Goal: Task Accomplishment & Management: Manage account settings

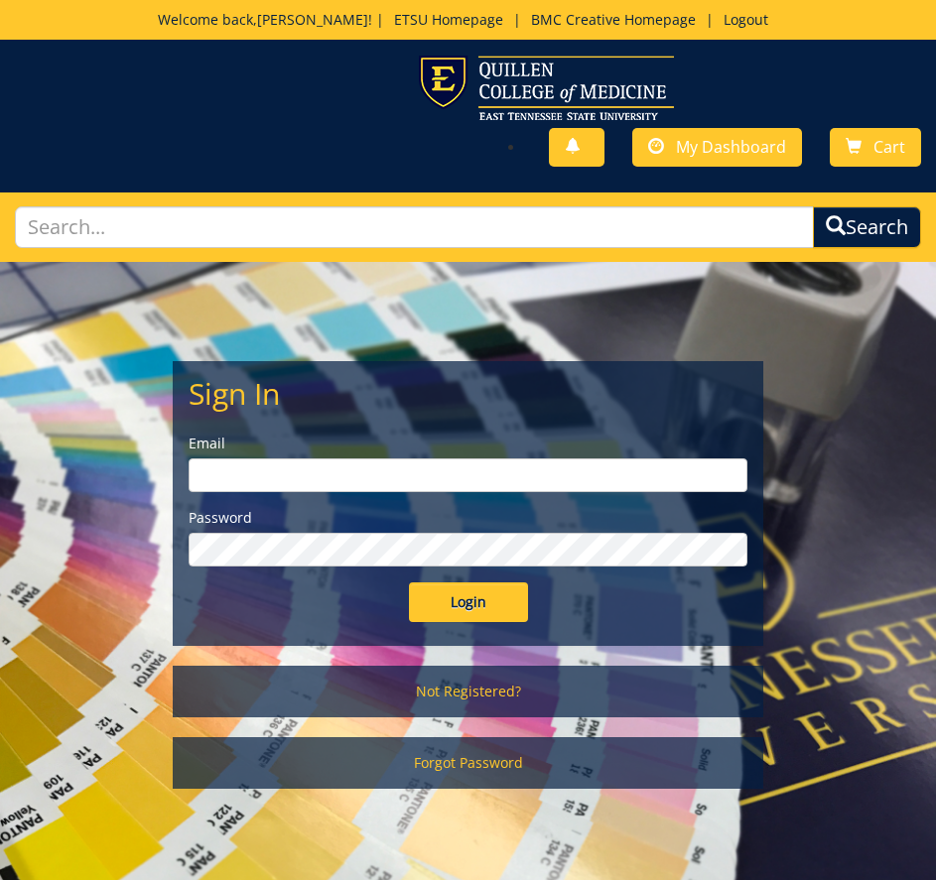
type input "[EMAIL_ADDRESS][DOMAIN_NAME]"
click at [482, 591] on input "Login" at bounding box center [468, 602] width 119 height 40
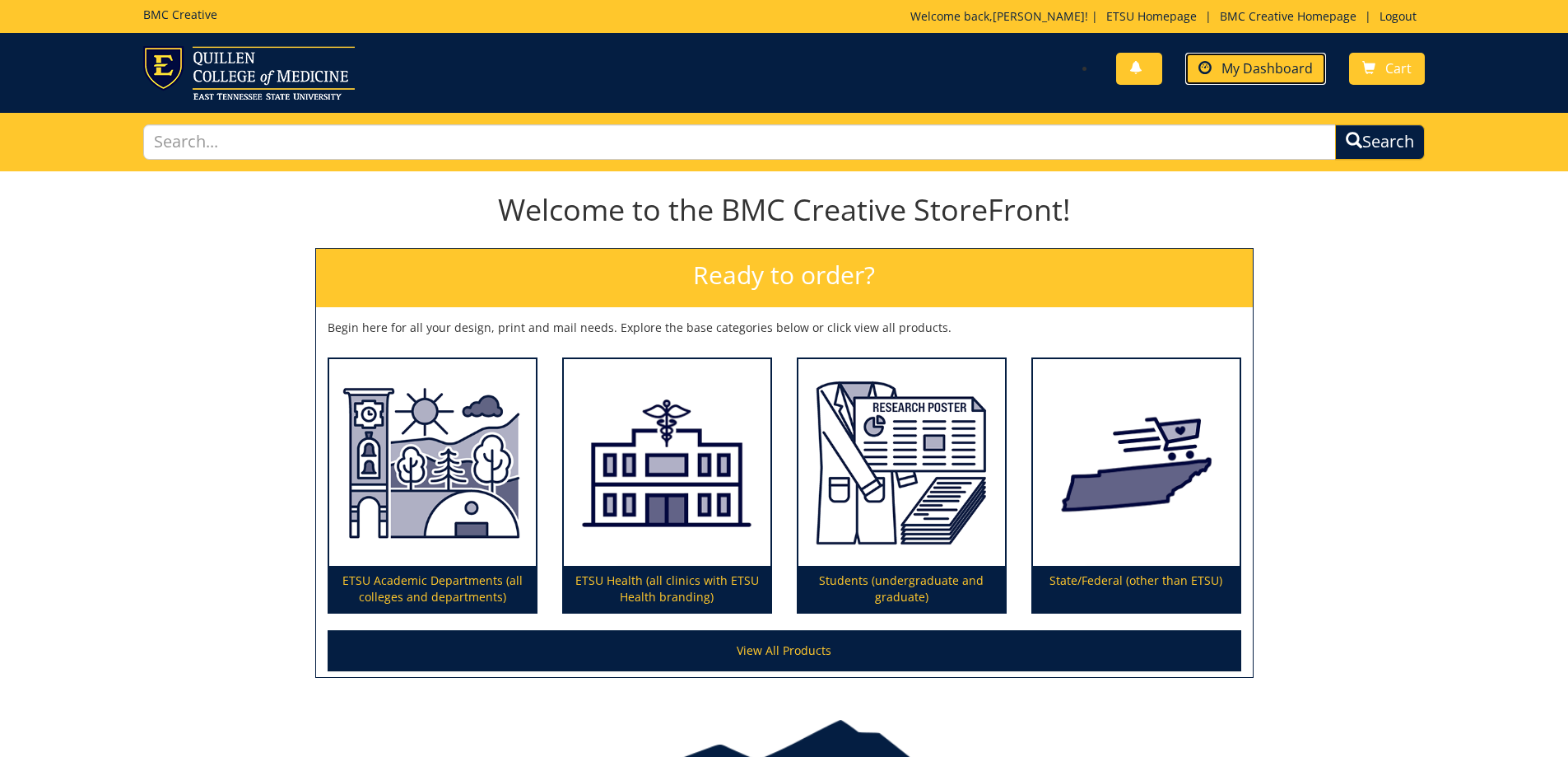
click at [776, 64] on span "My Dashboard" at bounding box center [1267, 68] width 91 height 18
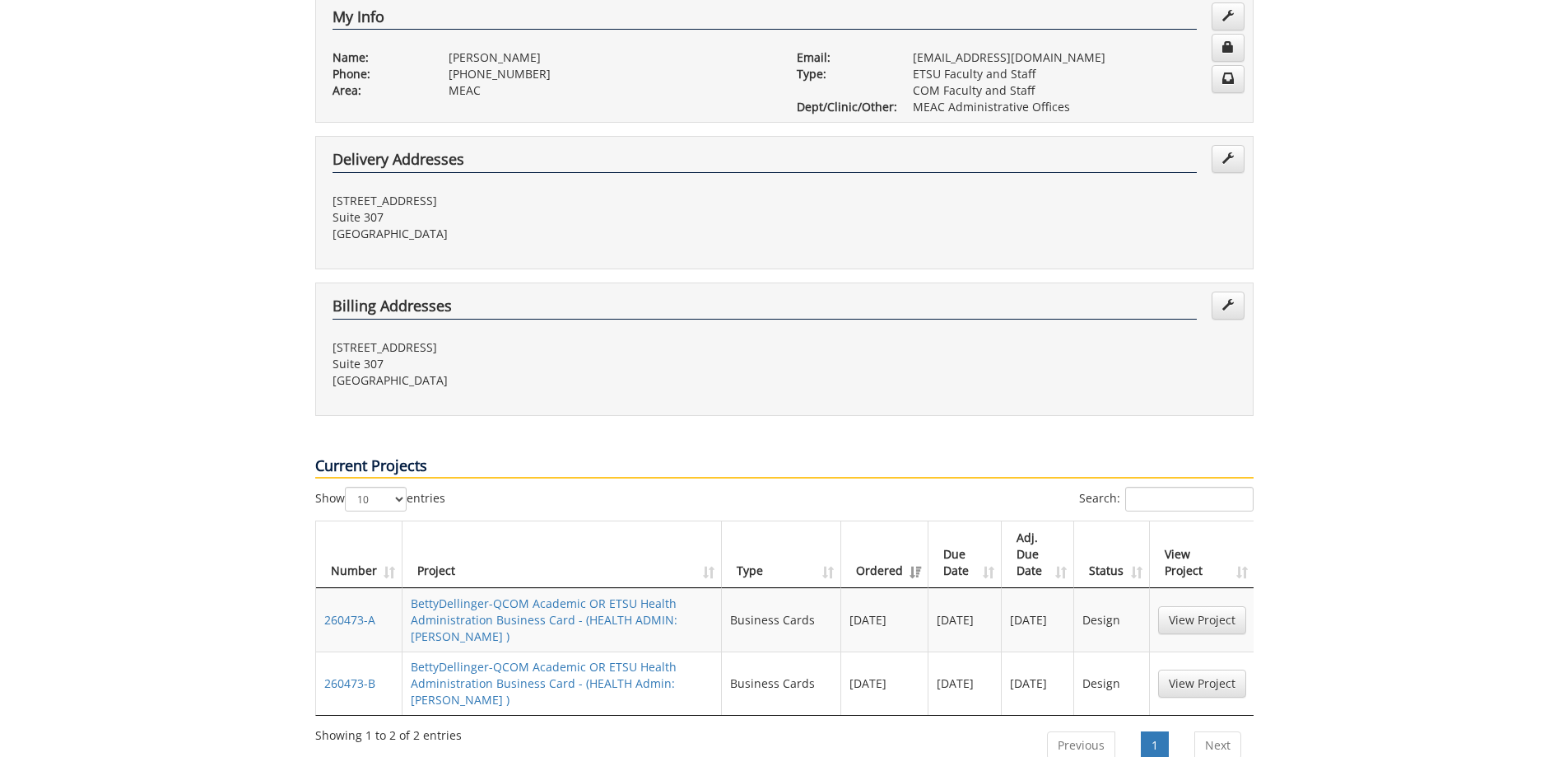
scroll to position [577, 0]
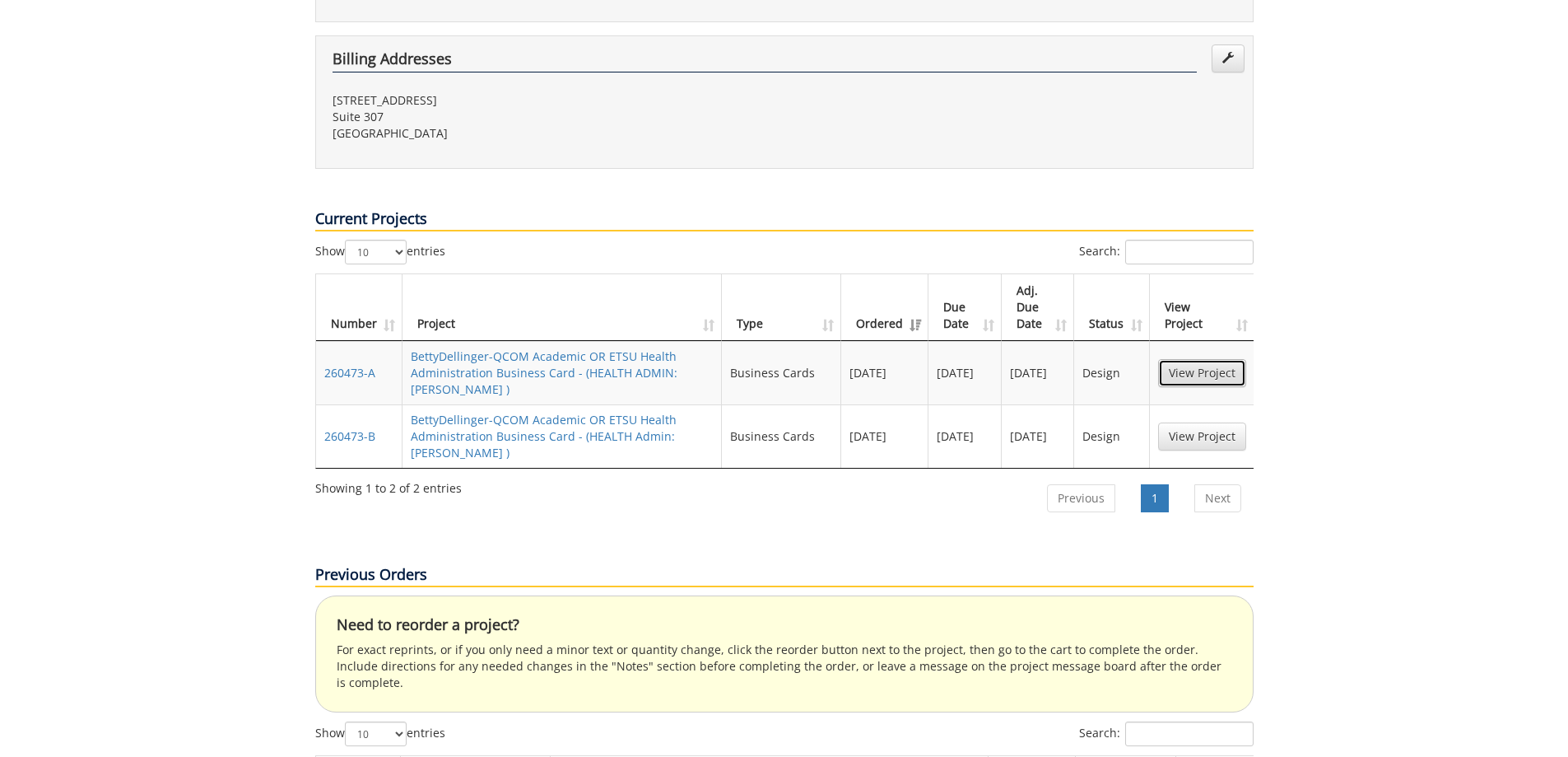
click at [1215, 359] on link "View Project" at bounding box center [1202, 374] width 88 height 28
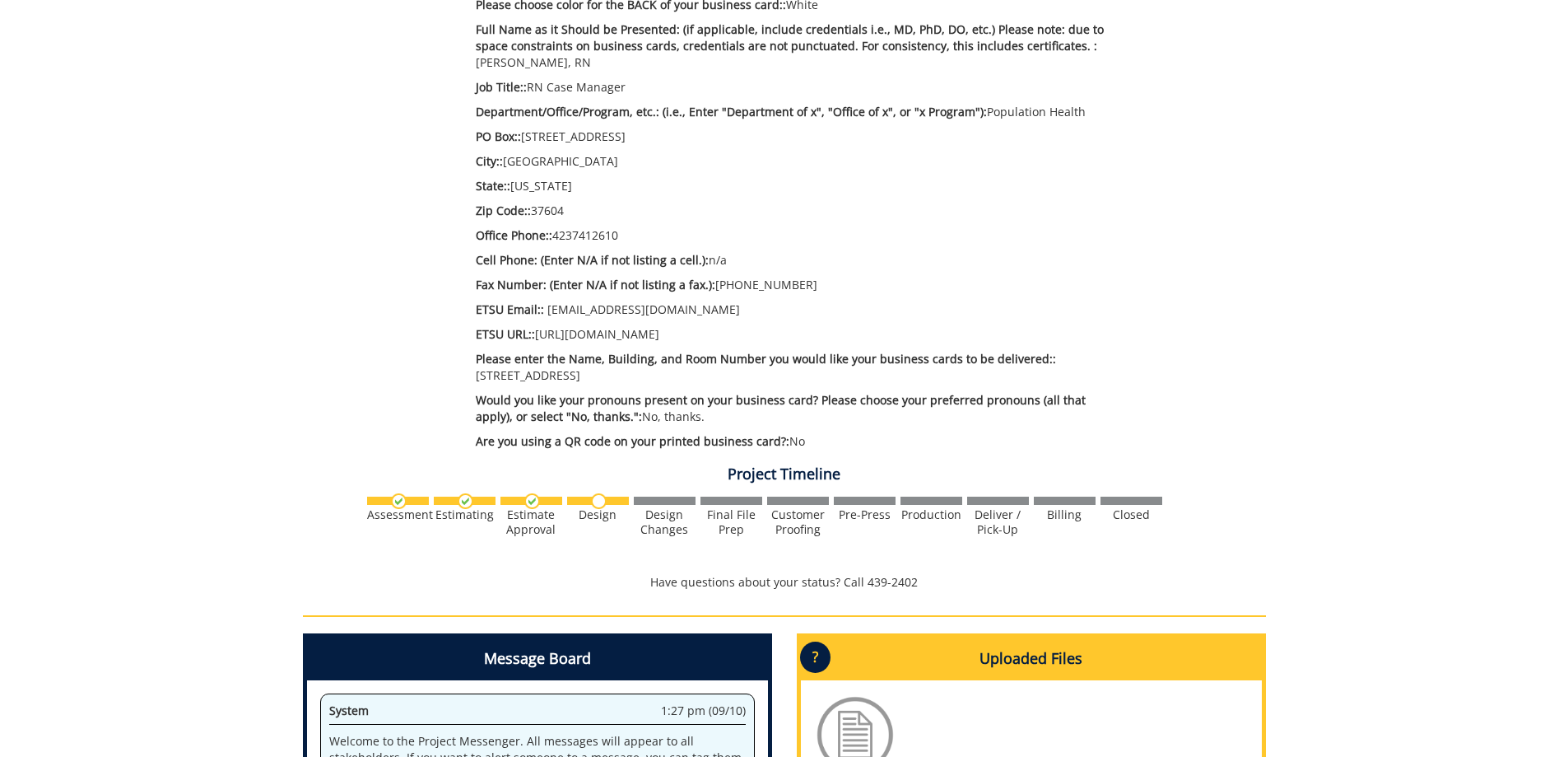
scroll to position [659, 0]
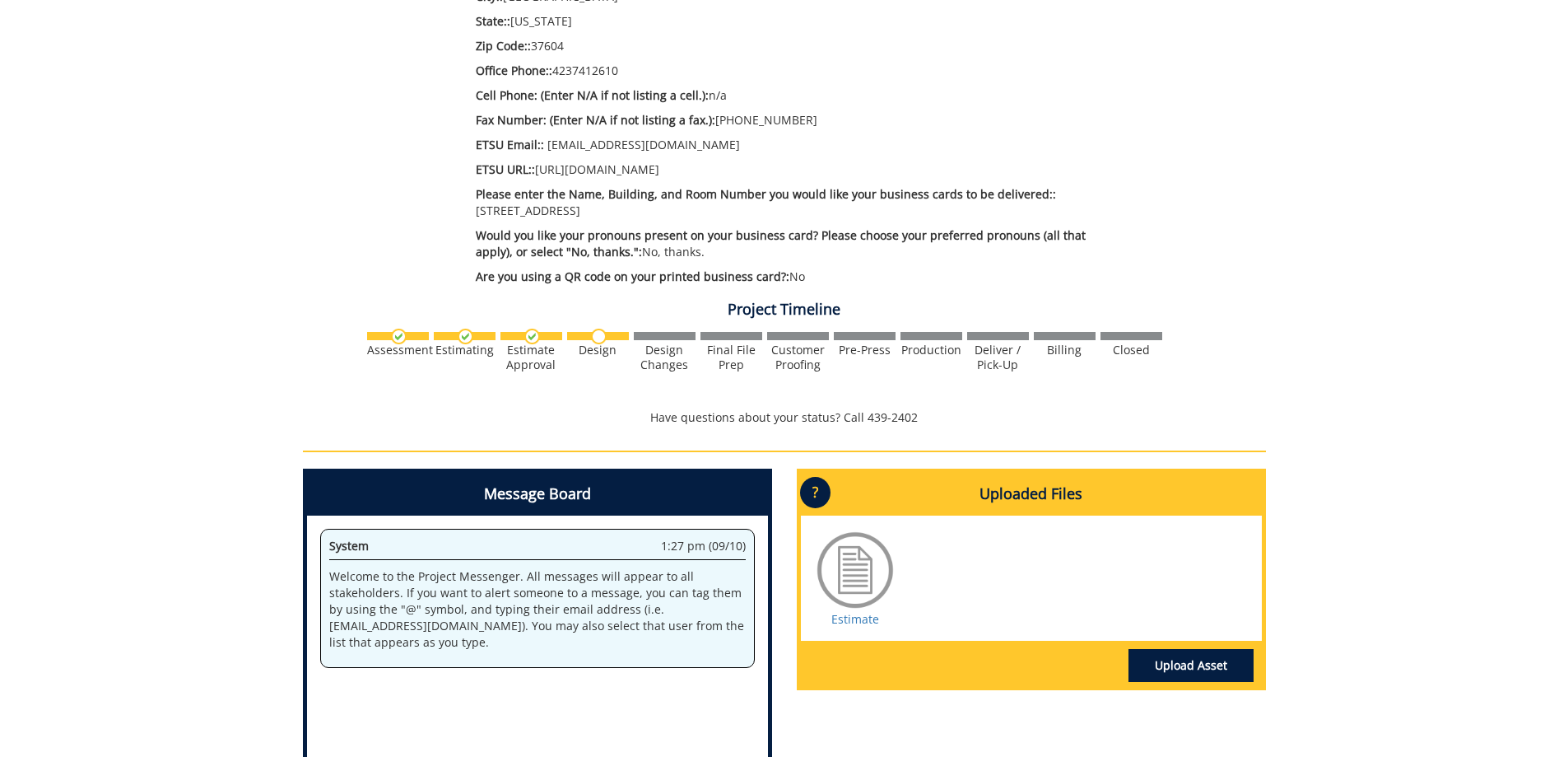
click at [853, 566] on div at bounding box center [855, 569] width 82 height 82
click at [1186, 649] on link "Upload Asset" at bounding box center [1191, 666] width 125 height 33
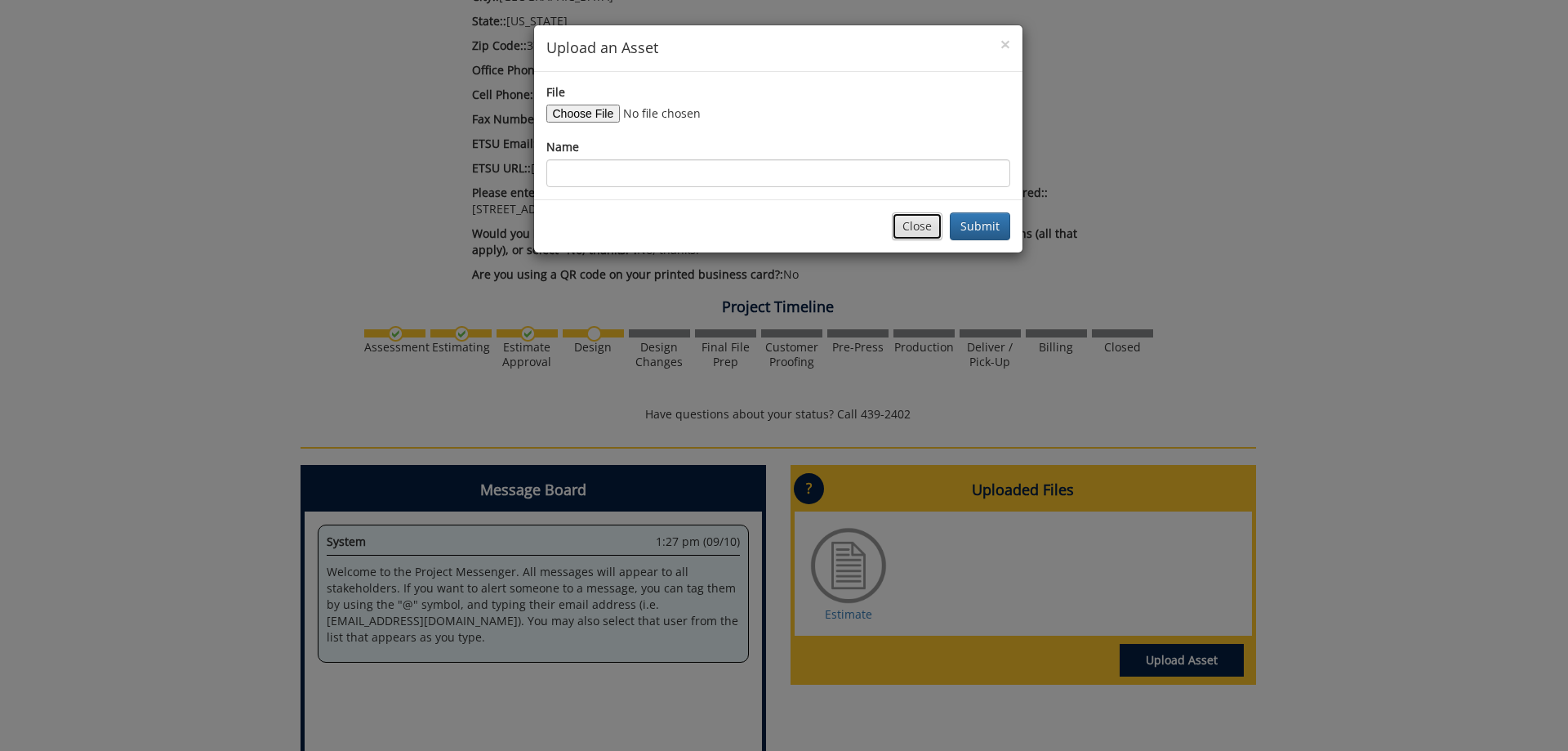
click at [903, 225] on button "Close" at bounding box center [917, 226] width 51 height 28
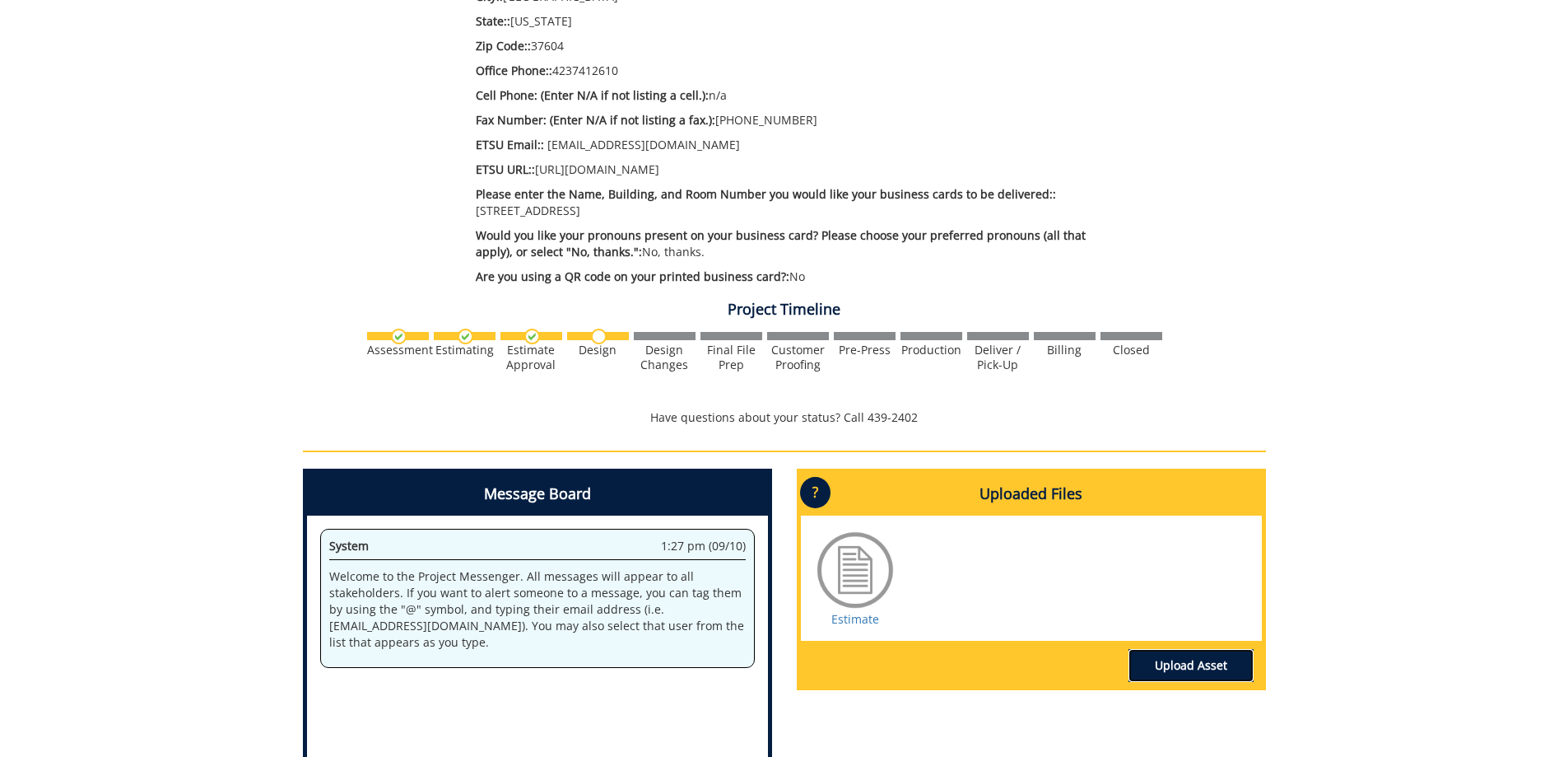
scroll to position [921, 0]
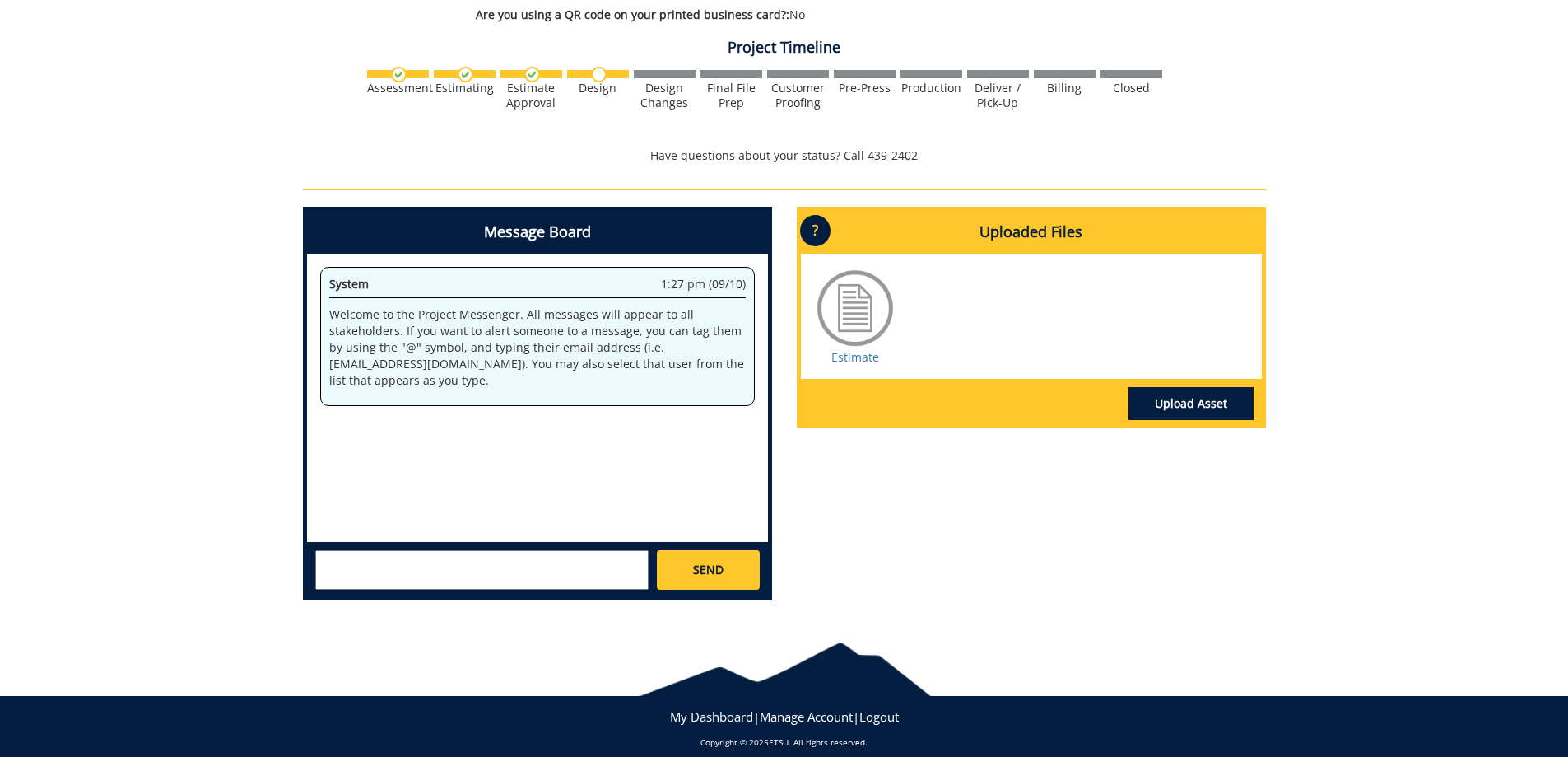
drag, startPoint x: 856, startPoint y: 305, endPoint x: 1443, endPoint y: 440, distance: 602.3
click at [859, 299] on div at bounding box center [855, 307] width 82 height 82
click at [1213, 389] on link "Upload Asset" at bounding box center [1191, 403] width 125 height 33
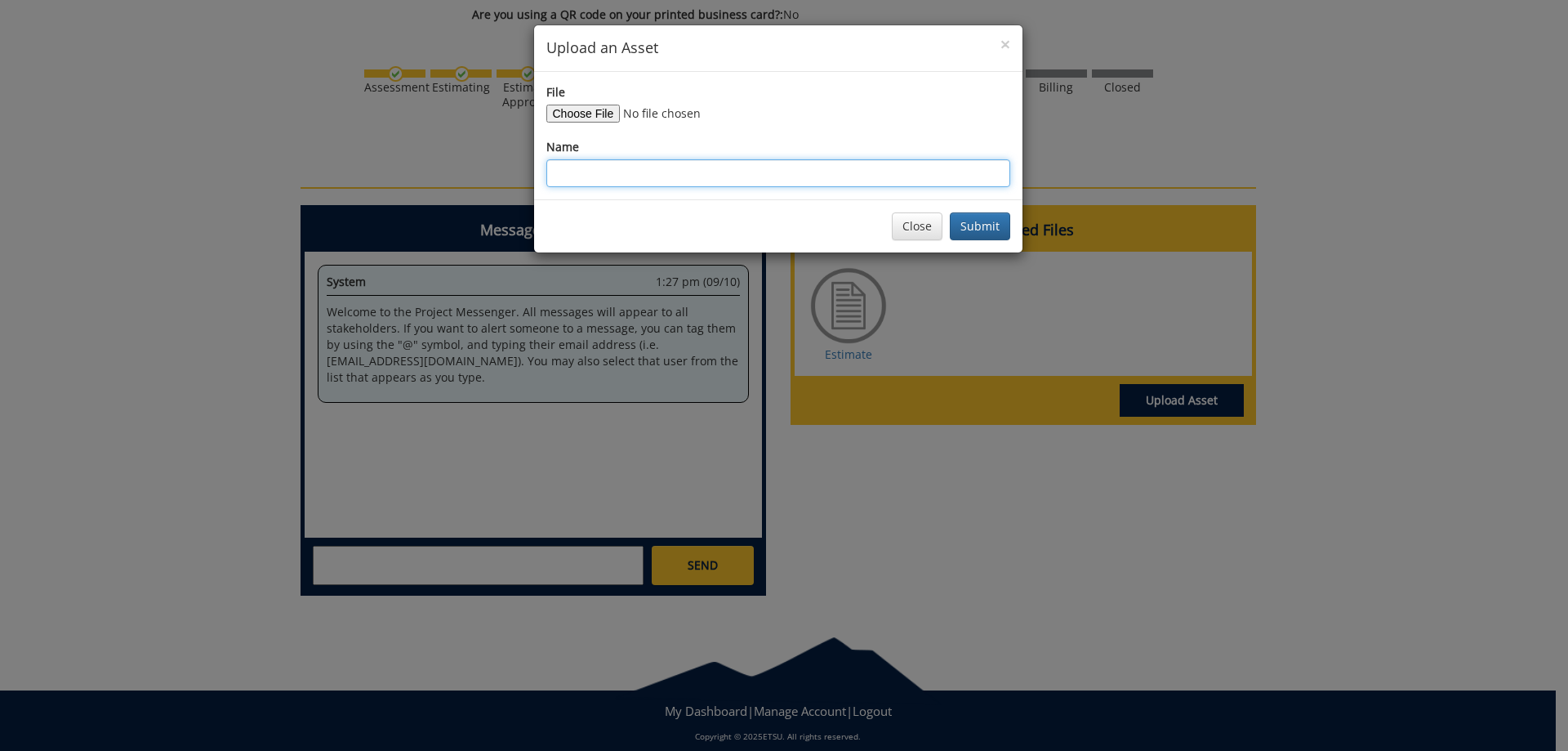
click at [640, 164] on input "Name" at bounding box center [779, 173] width 464 height 28
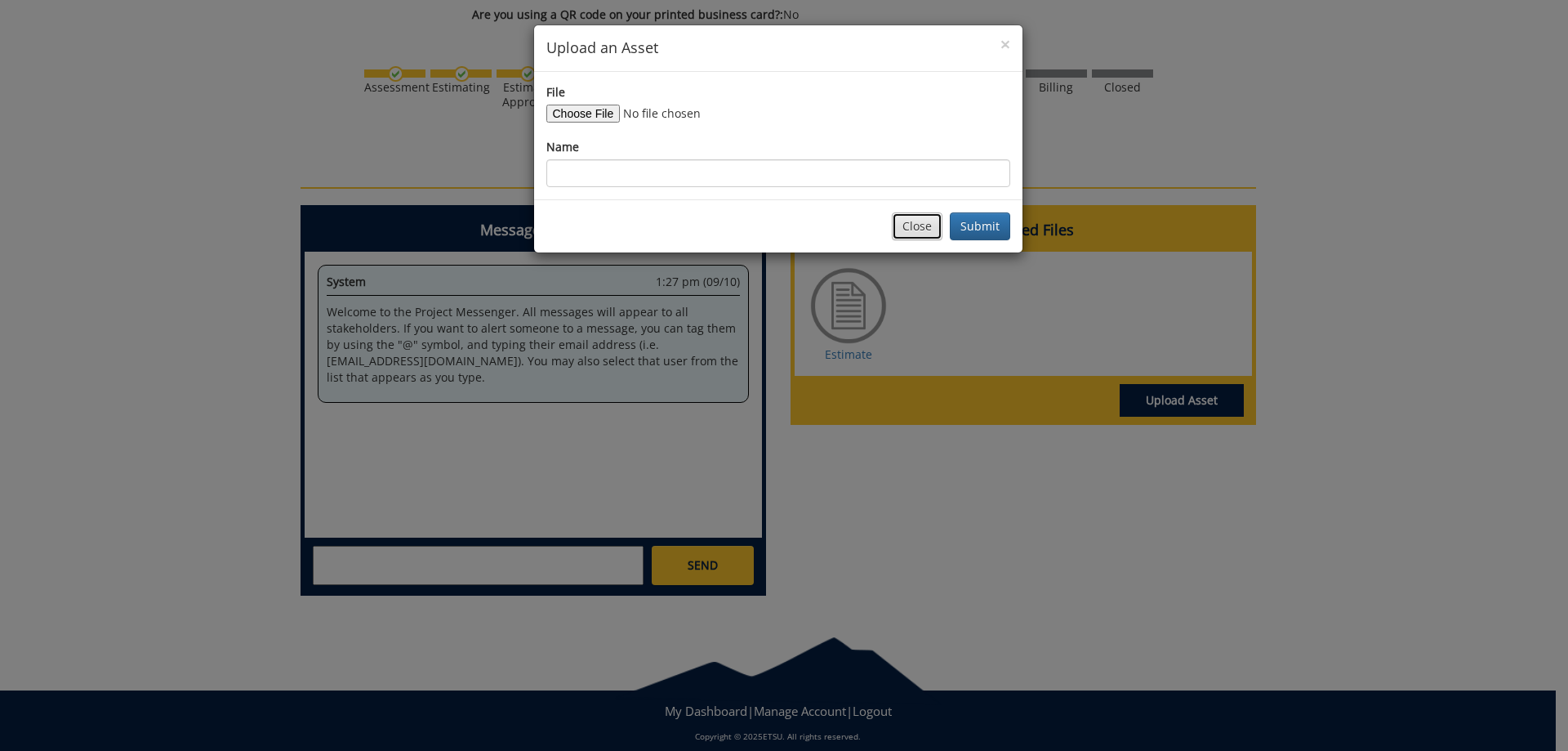
click at [924, 227] on button "Close" at bounding box center [917, 226] width 51 height 28
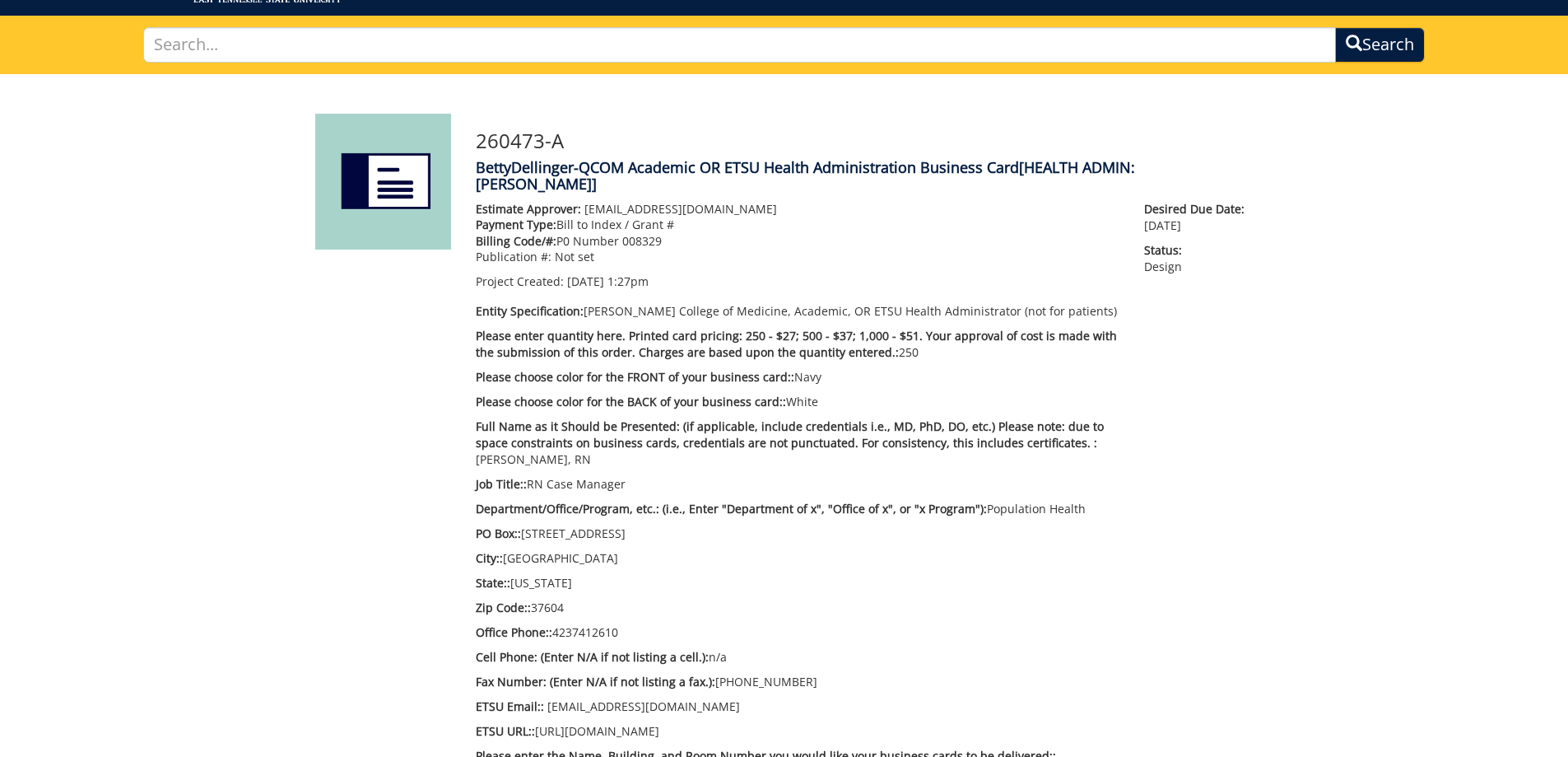
scroll to position [0, 0]
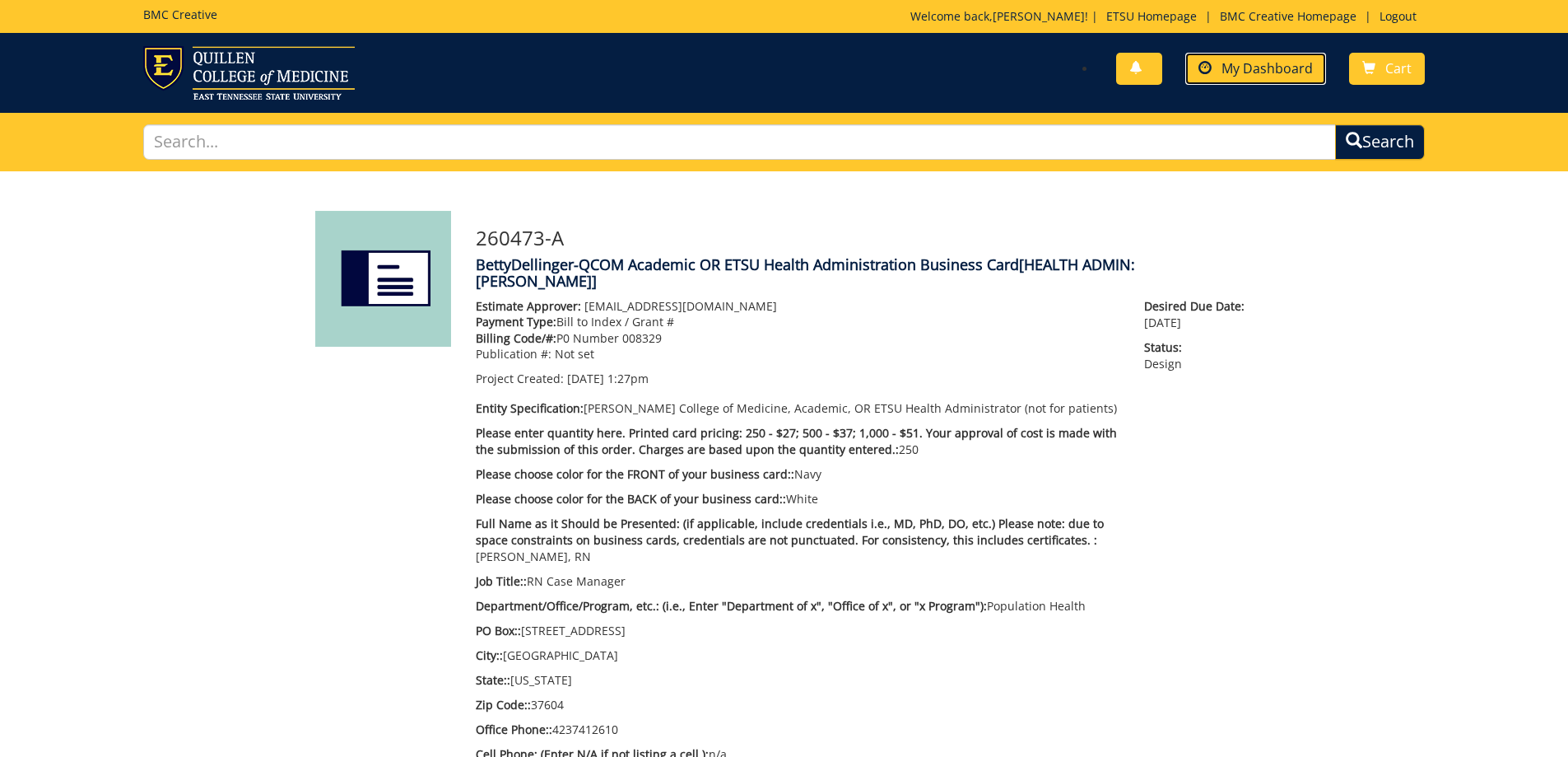
click at [1272, 70] on span "My Dashboard" at bounding box center [1267, 68] width 91 height 18
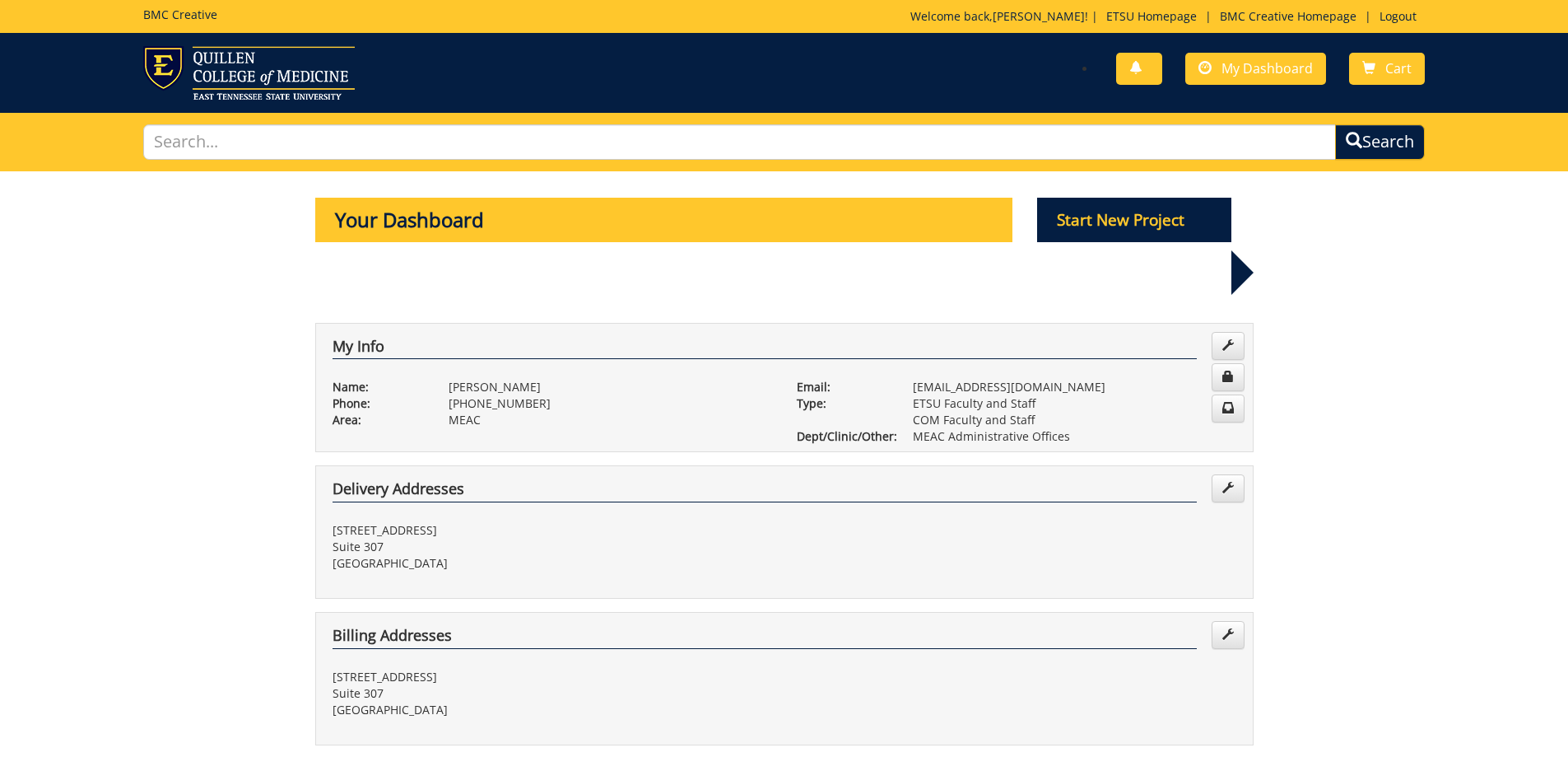
scroll to position [494, 0]
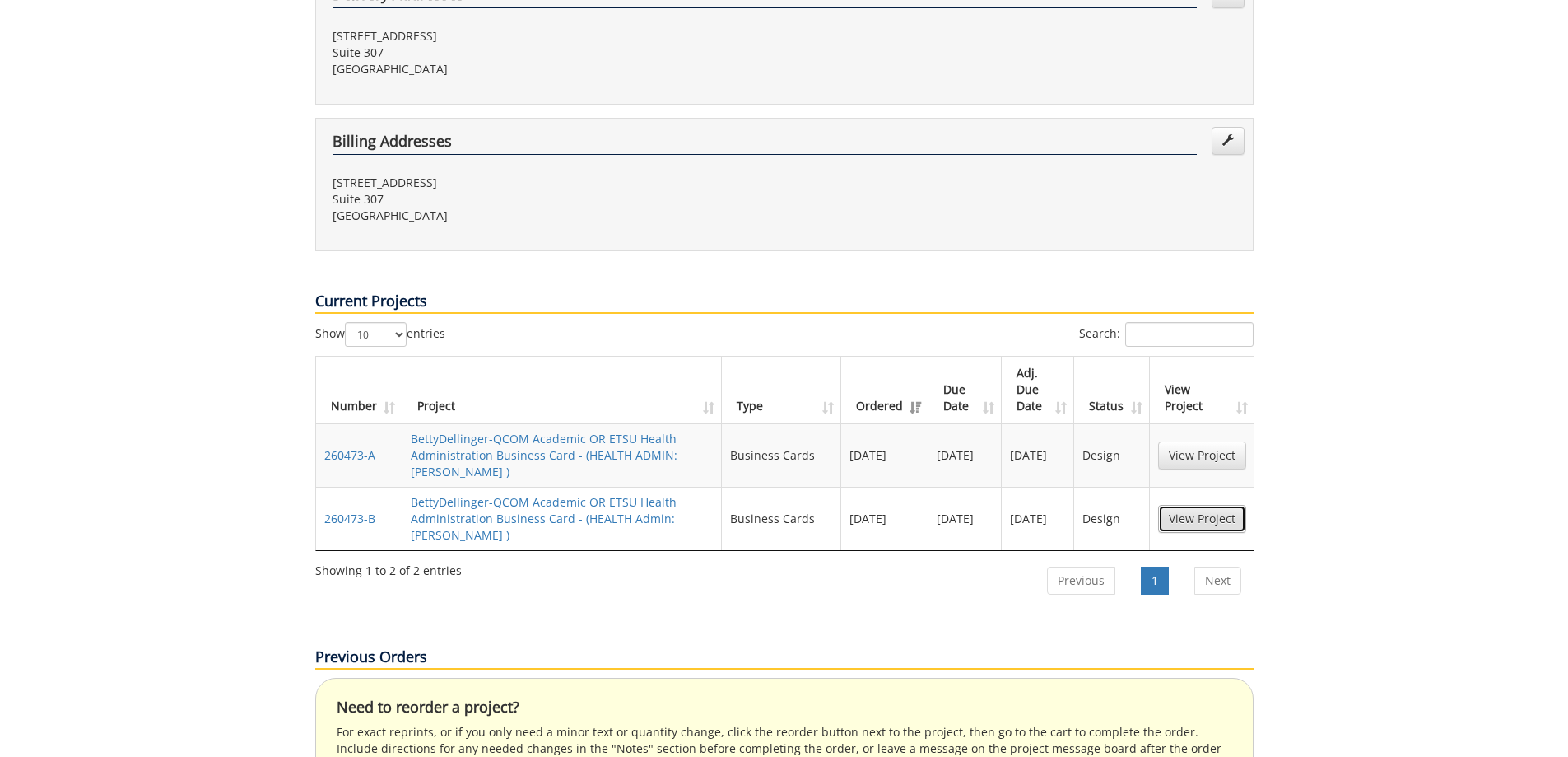
click at [1192, 505] on link "View Project" at bounding box center [1202, 519] width 88 height 28
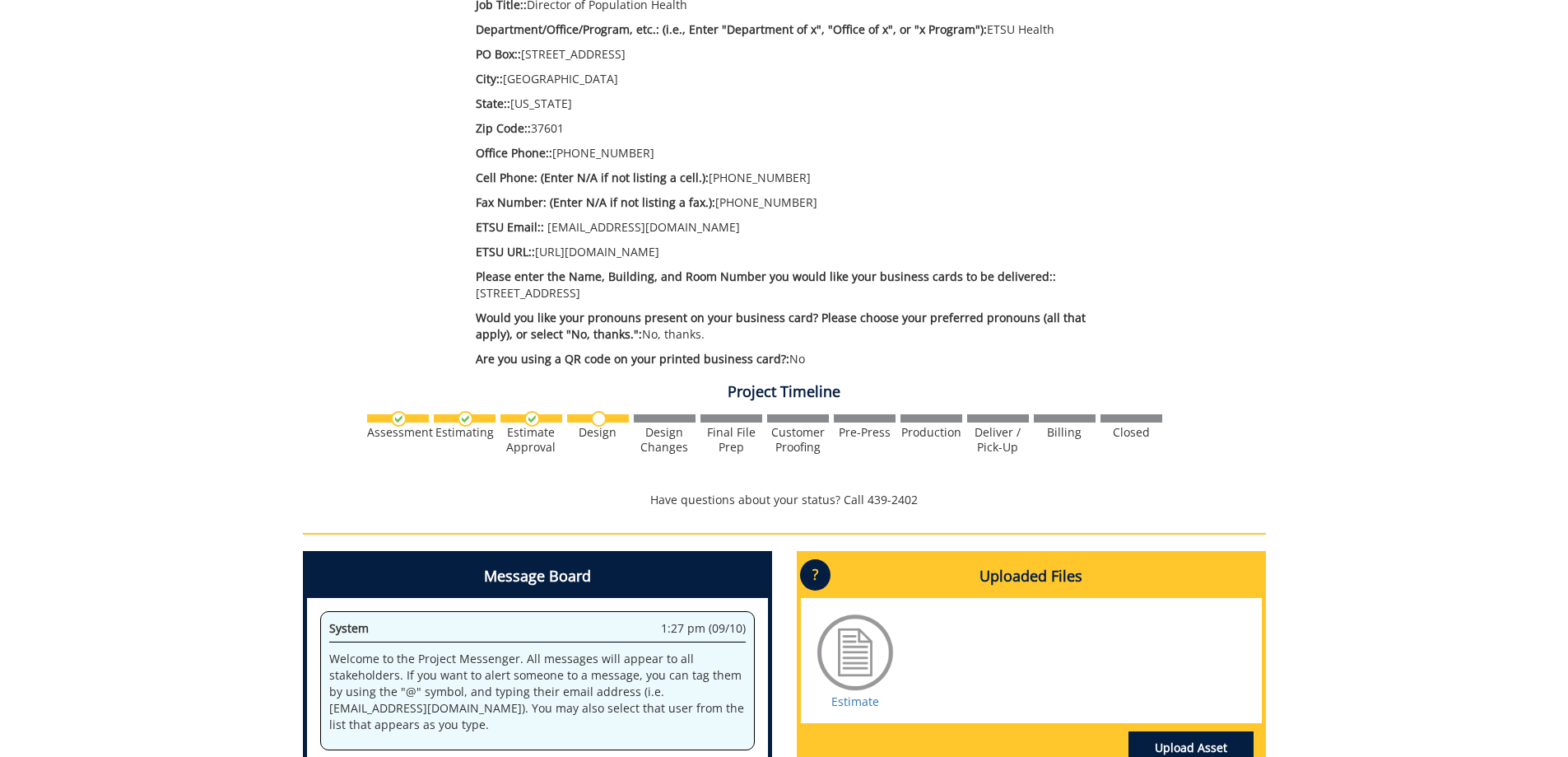
scroll to position [823, 0]
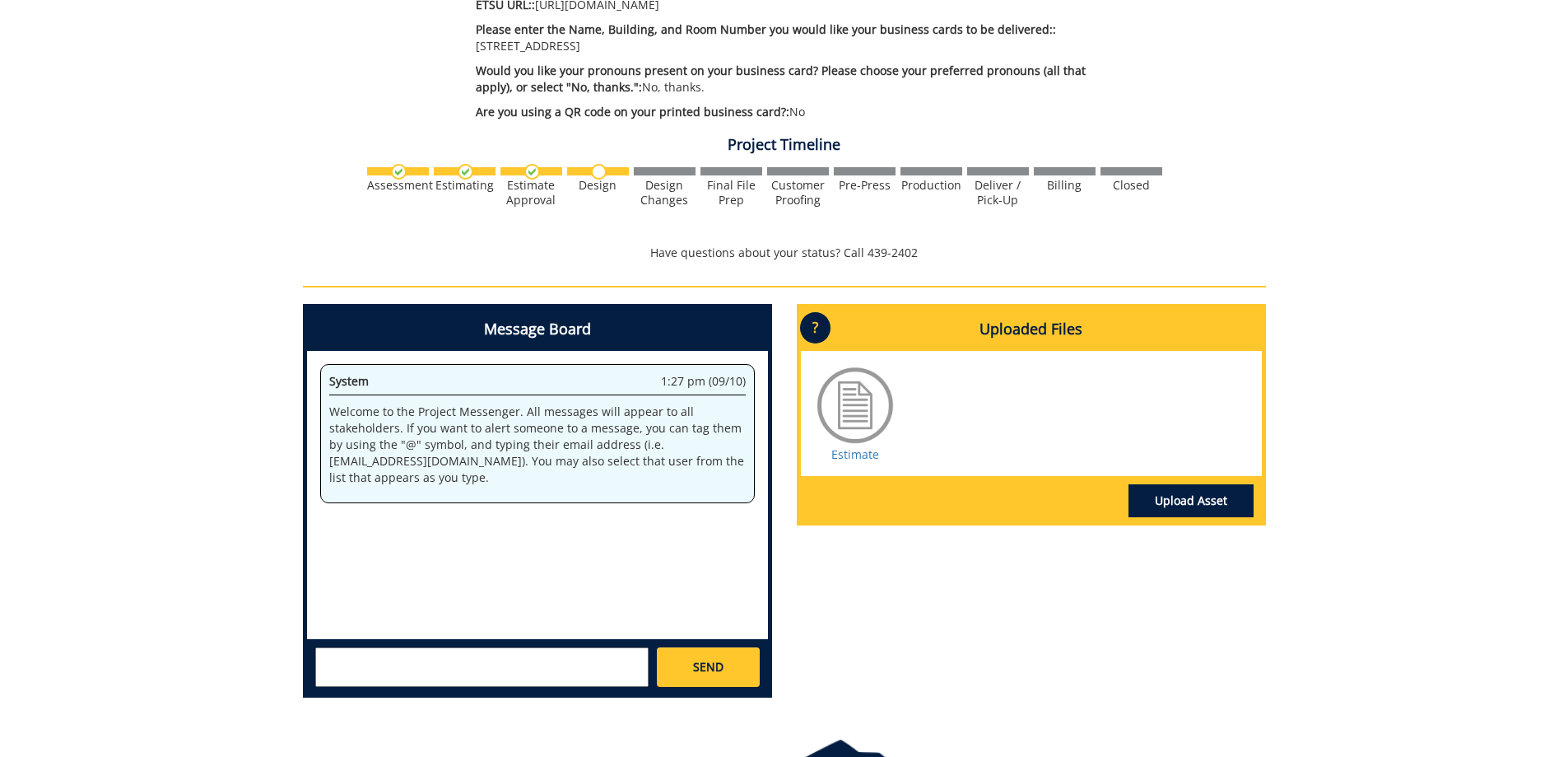
click at [870, 397] on div at bounding box center [855, 405] width 82 height 82
